Goal: Task Accomplishment & Management: Use online tool/utility

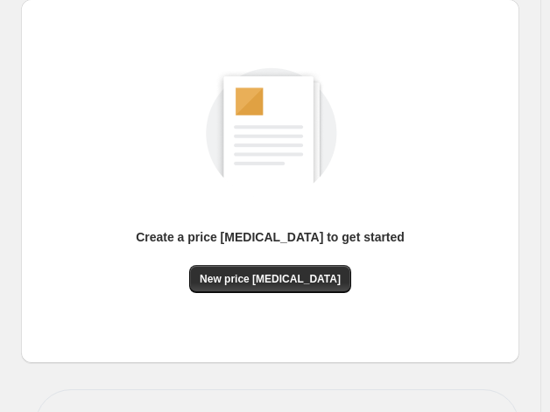
scroll to position [253, 0]
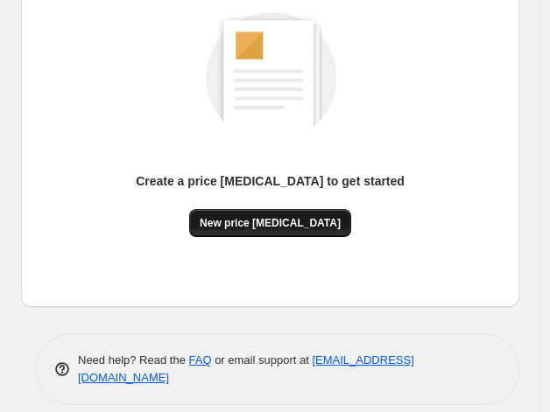
click at [276, 227] on span "New price [MEDICAL_DATA]" at bounding box center [270, 223] width 141 height 14
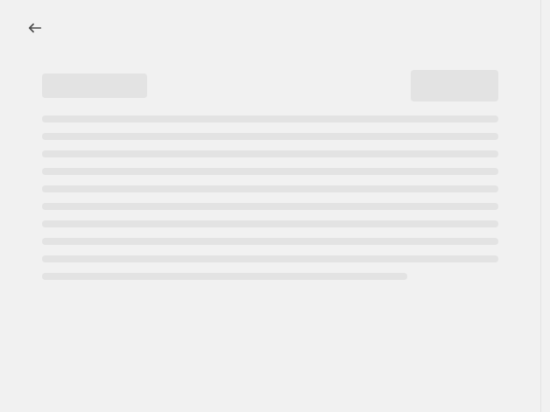
select select "percentage"
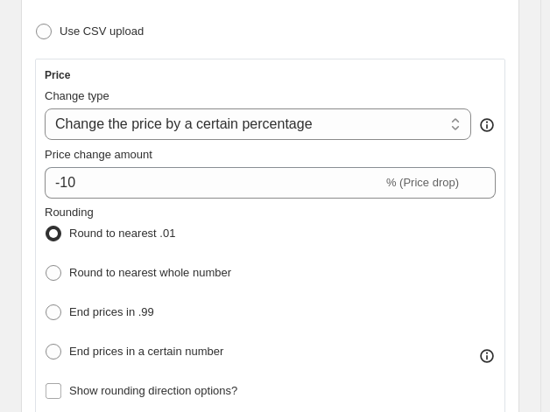
scroll to position [364, 0]
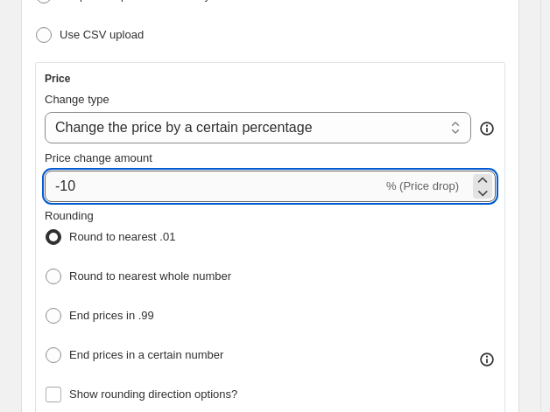
click at [183, 185] on input "-10" at bounding box center [214, 187] width 338 height 32
type input "-1"
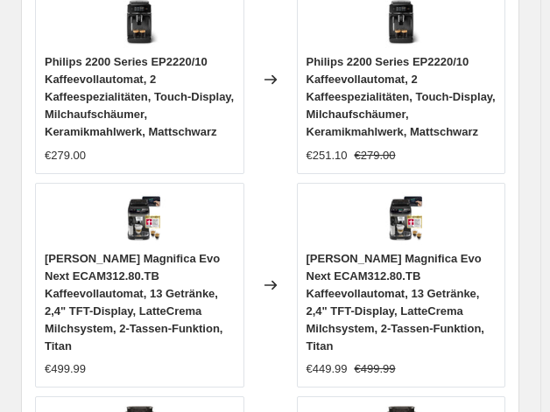
scroll to position [2511, 0]
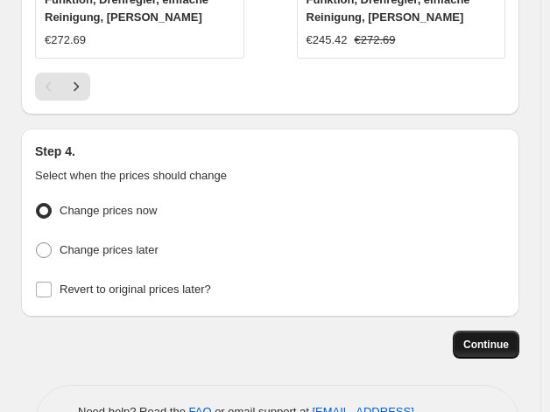
type input "-35"
click at [499, 338] on span "Continue" at bounding box center [486, 345] width 46 height 14
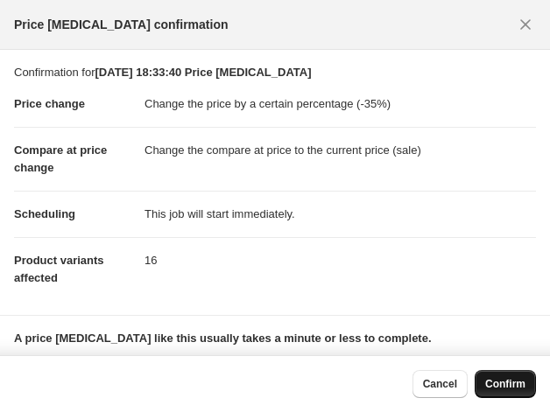
click at [495, 387] on span "Confirm" at bounding box center [505, 384] width 40 height 14
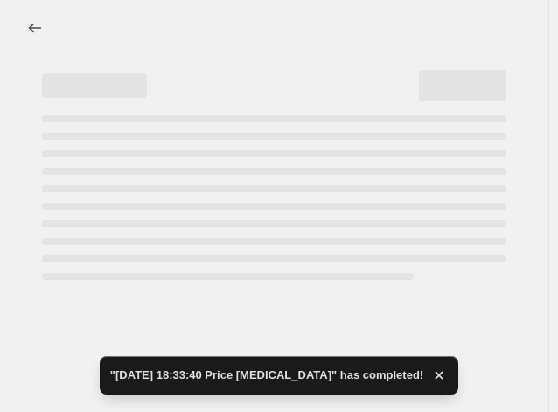
select select "percentage"
